Goal: Navigation & Orientation: Find specific page/section

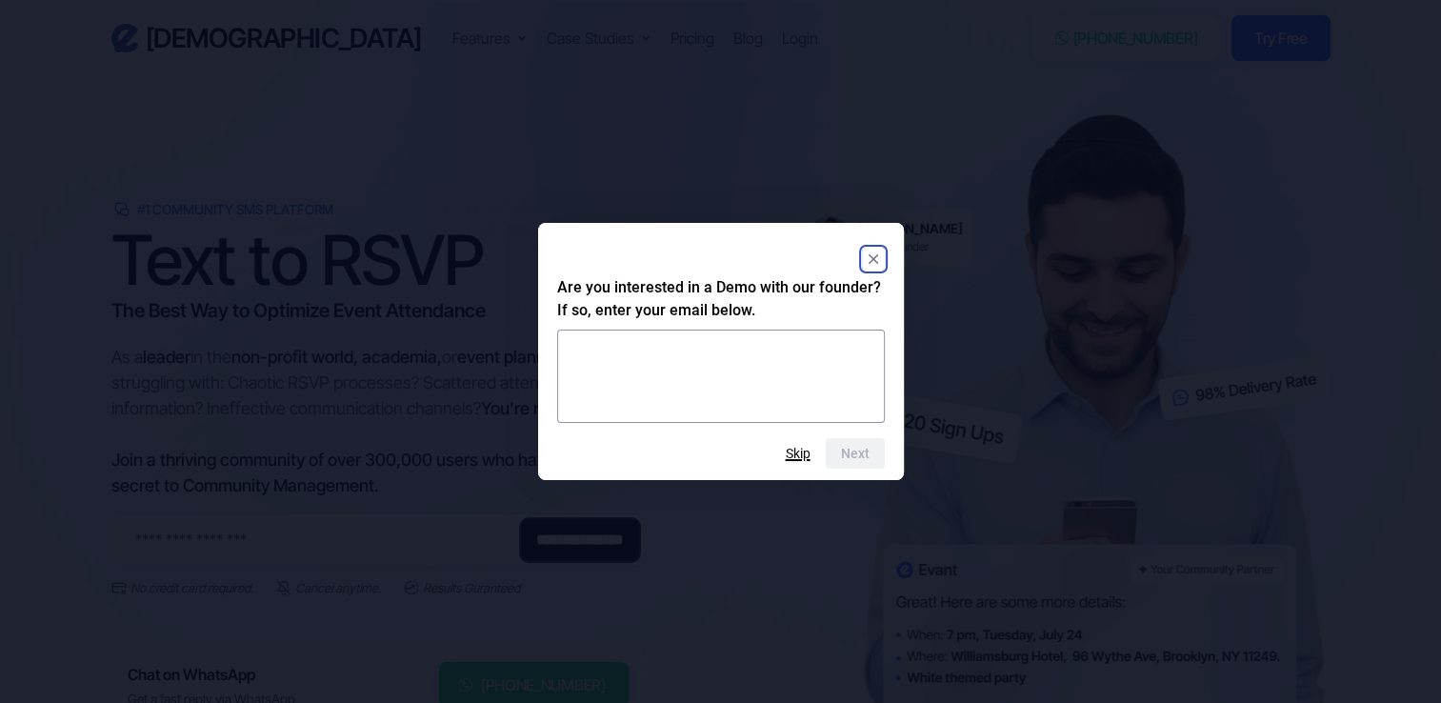
click at [805, 448] on button "Skip" at bounding box center [798, 453] width 25 height 15
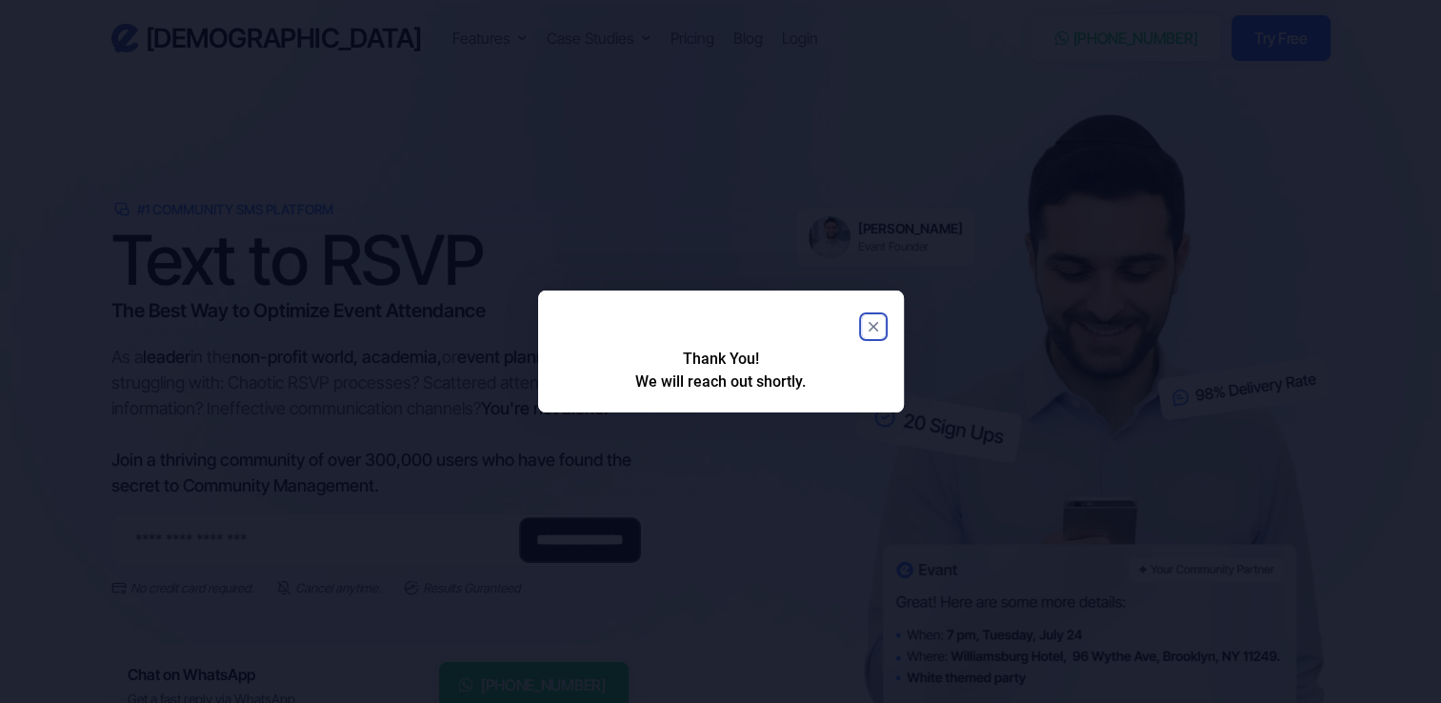
click at [886, 326] on div "Thank You! We will reach out shortly." at bounding box center [721, 352] width 366 height 122
click at [875, 326] on rect "Close" at bounding box center [873, 326] width 23 height 23
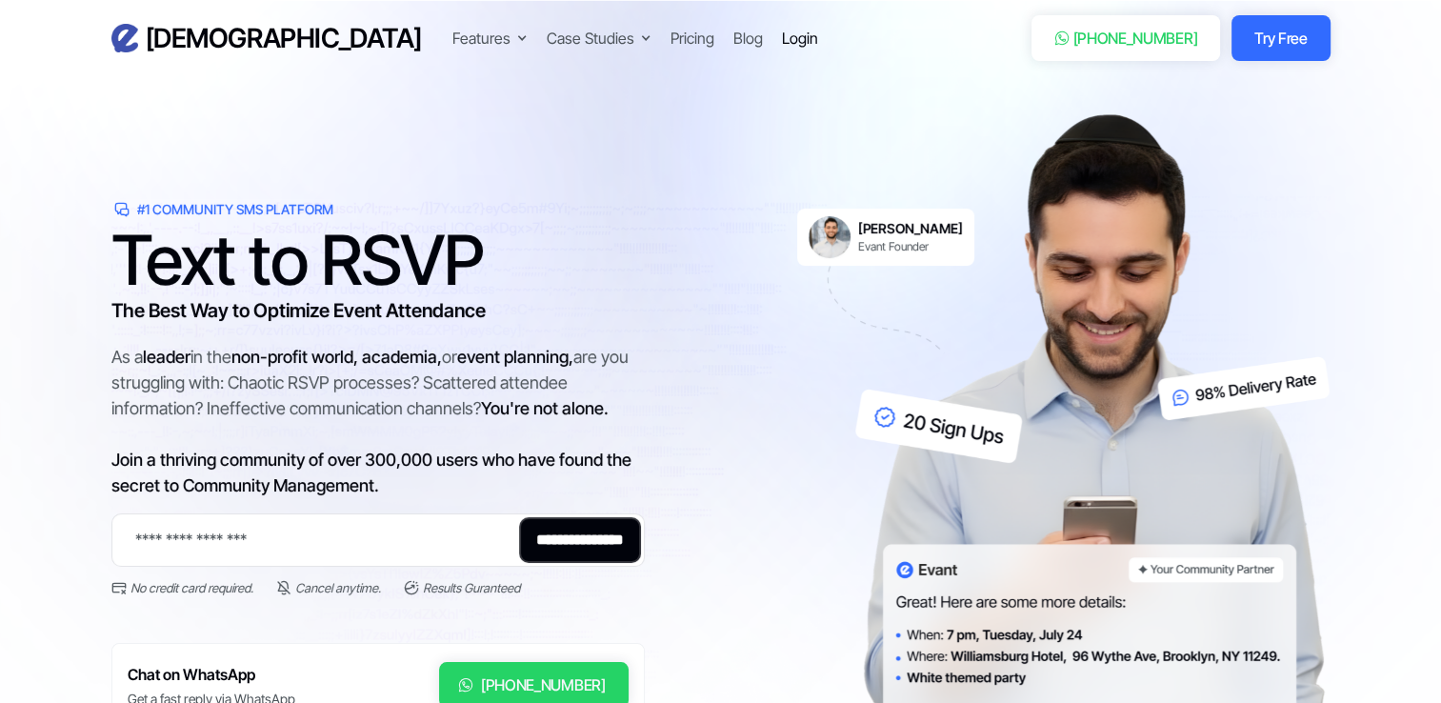
click at [782, 48] on div "Login" at bounding box center [800, 38] width 36 height 23
click at [782, 39] on div "Login" at bounding box center [800, 38] width 36 height 23
